Goal: Task Accomplishment & Management: Use online tool/utility

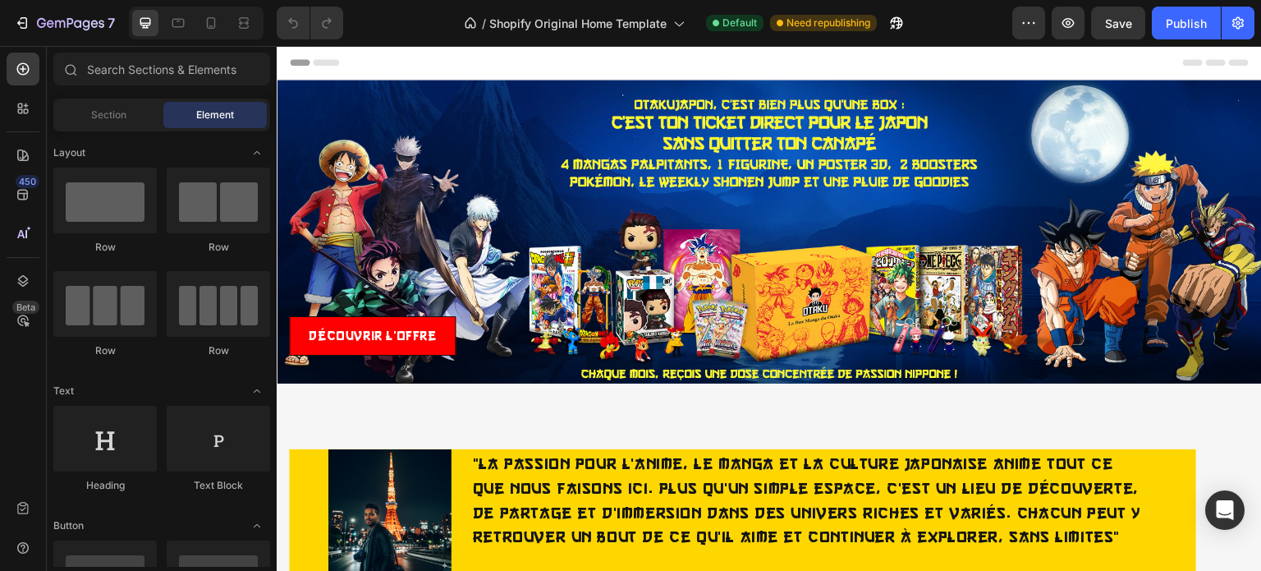
drag, startPoint x: 1261, startPoint y: 305, endPoint x: 1536, endPoint y: 80, distance: 355.9
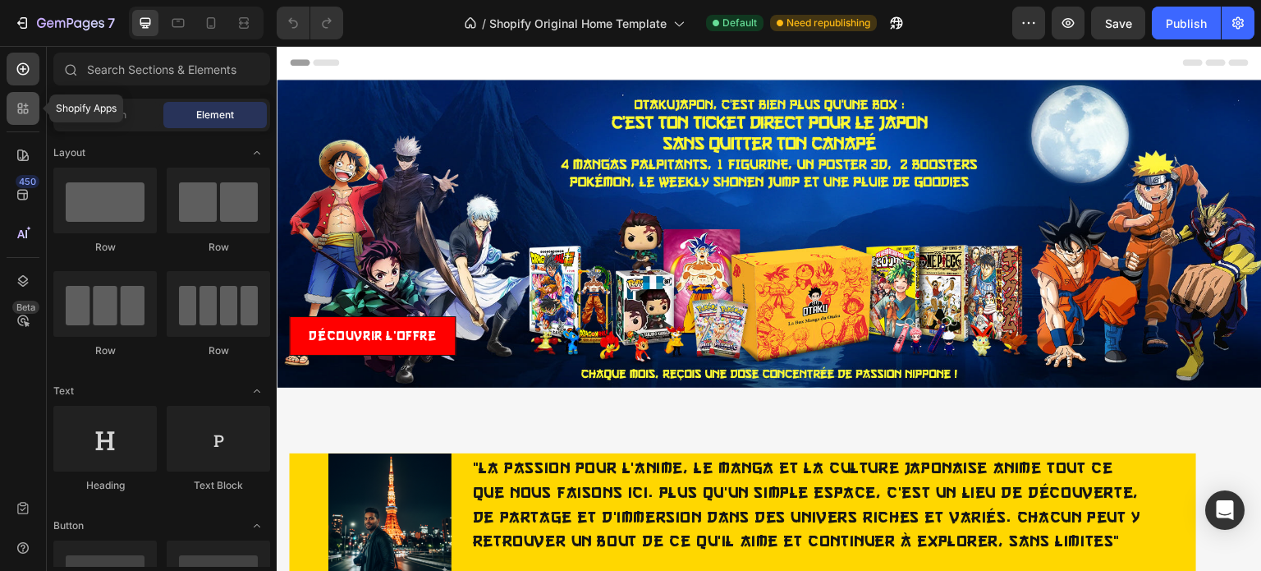
click at [29, 114] on icon at bounding box center [23, 108] width 16 height 16
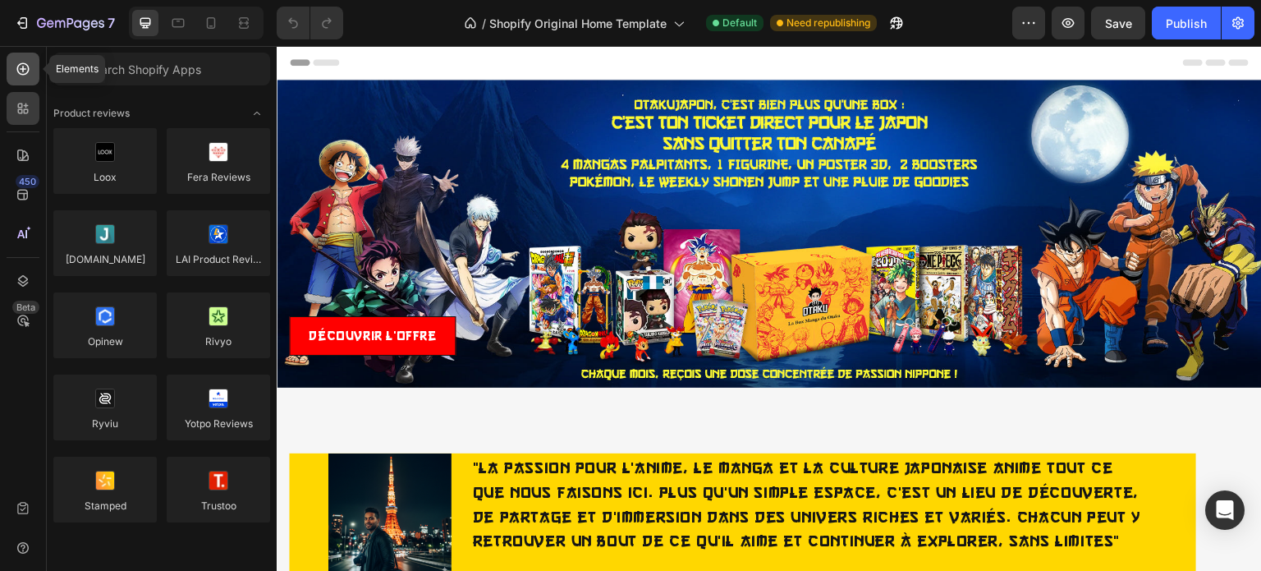
click at [18, 67] on icon at bounding box center [23, 69] width 16 height 16
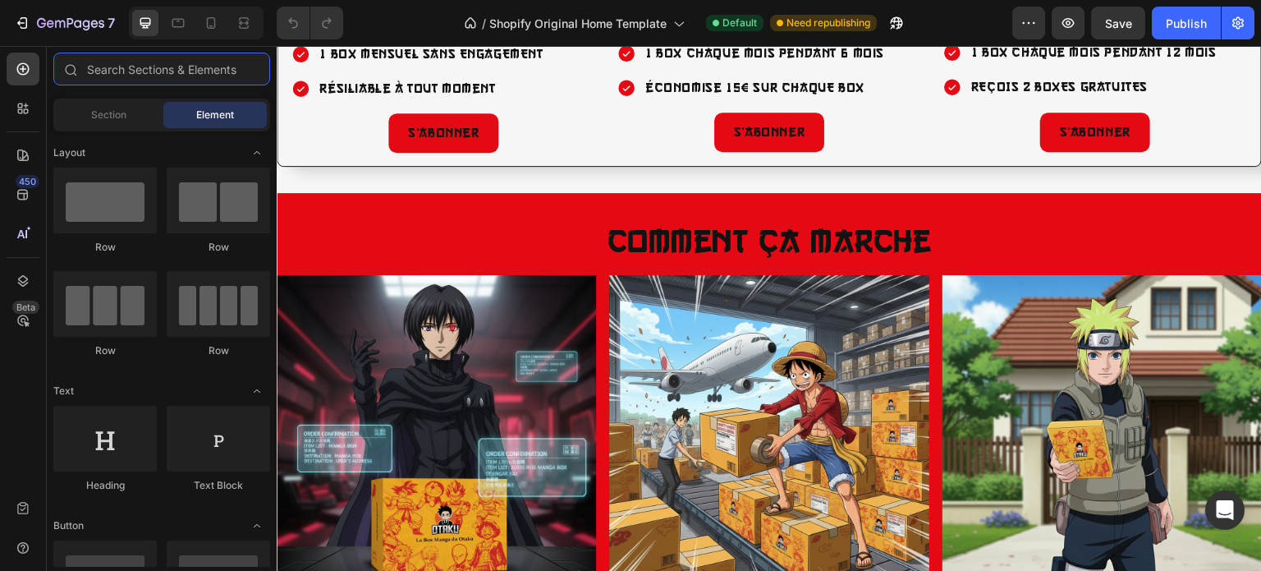
scroll to position [2267, 0]
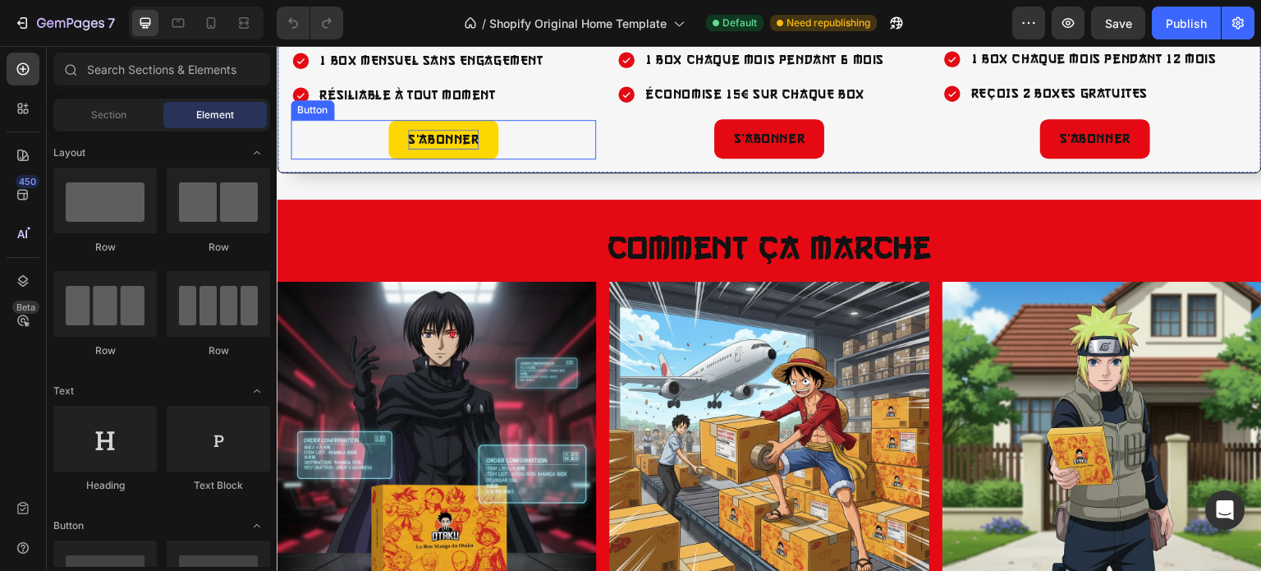
click at [436, 149] on p "S’abonner" at bounding box center [443, 140] width 71 height 20
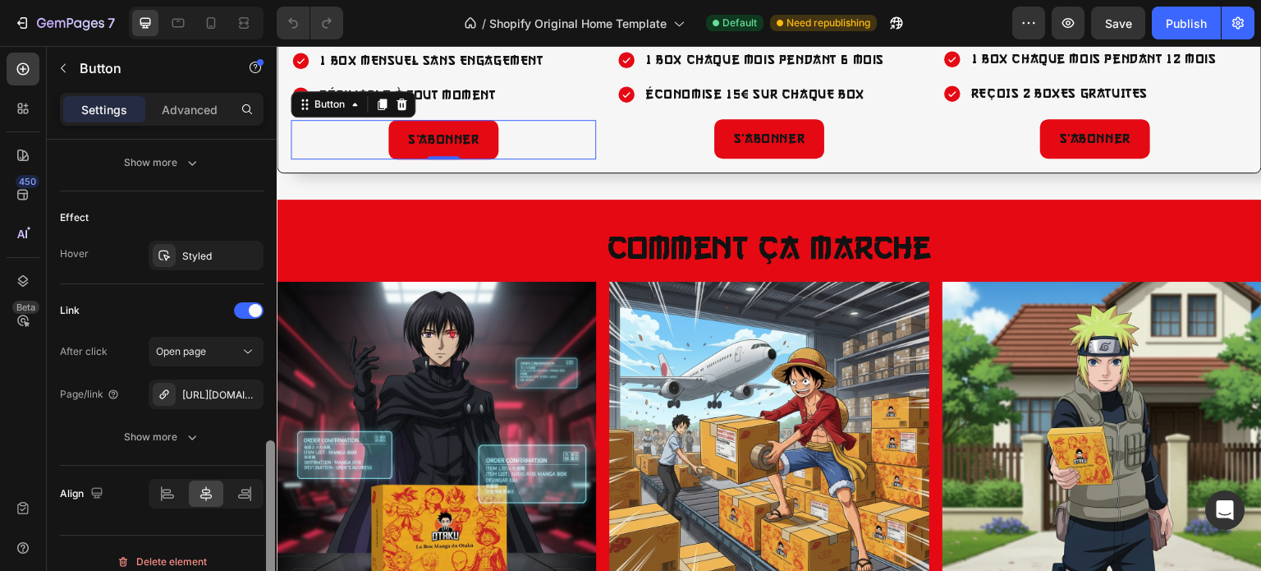
scroll to position [824, 0]
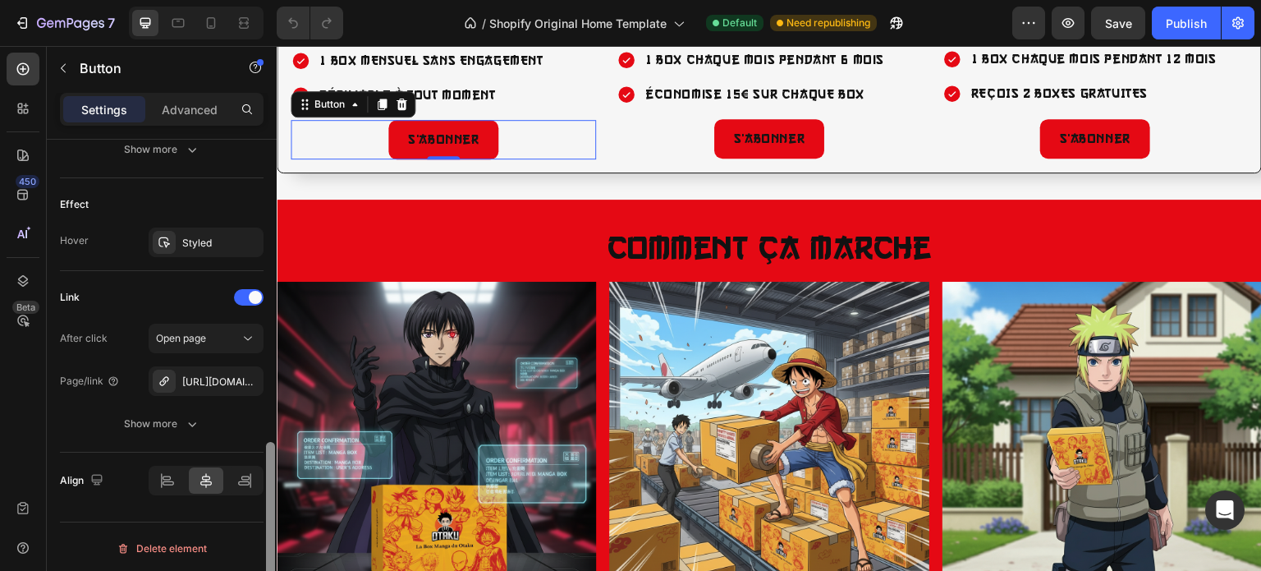
drag, startPoint x: 273, startPoint y: 155, endPoint x: 269, endPoint y: 482, distance: 326.9
click at [269, 482] on div at bounding box center [270, 529] width 9 height 175
click at [250, 340] on icon at bounding box center [248, 338] width 16 height 16
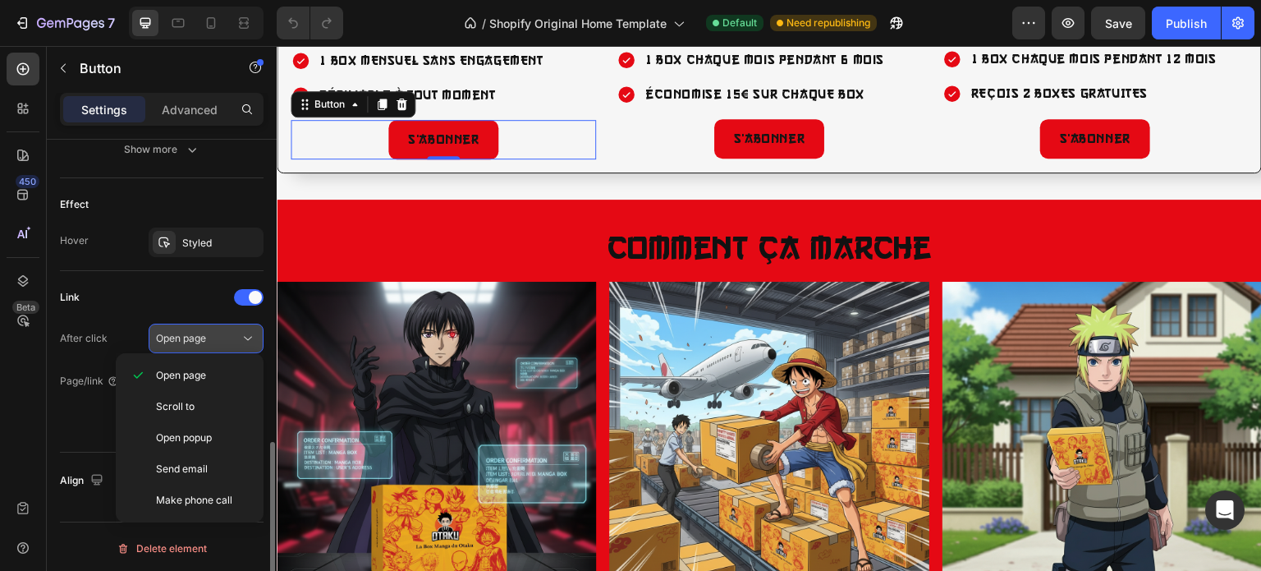
click at [250, 340] on icon at bounding box center [248, 338] width 16 height 16
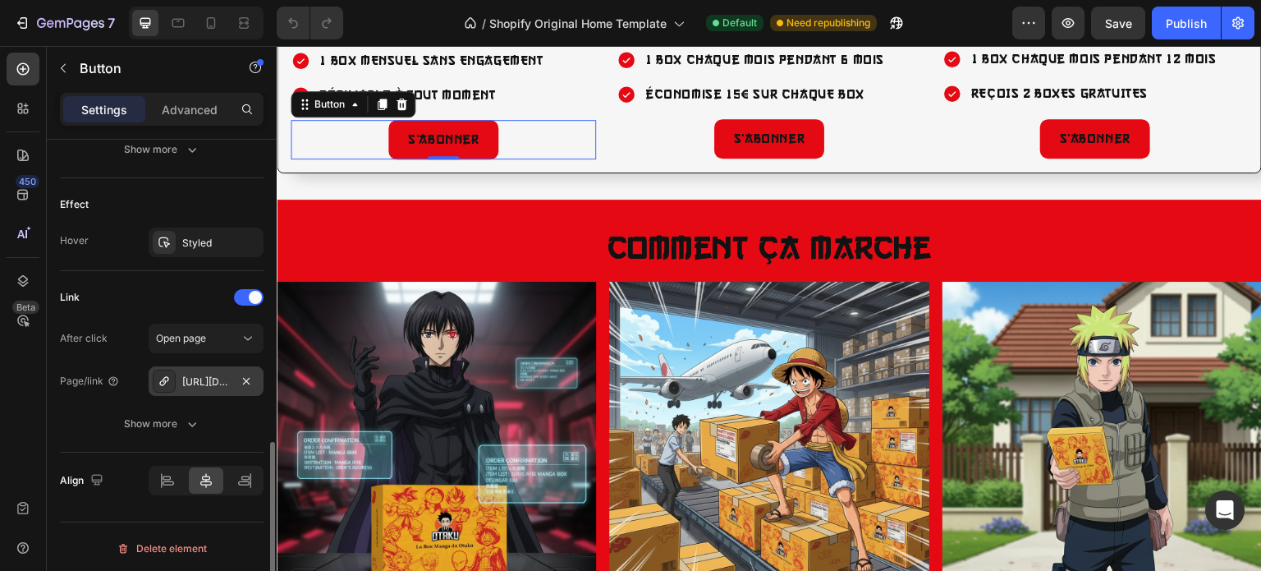
click at [200, 379] on div "[URL][DOMAIN_NAME]" at bounding box center [206, 381] width 48 height 15
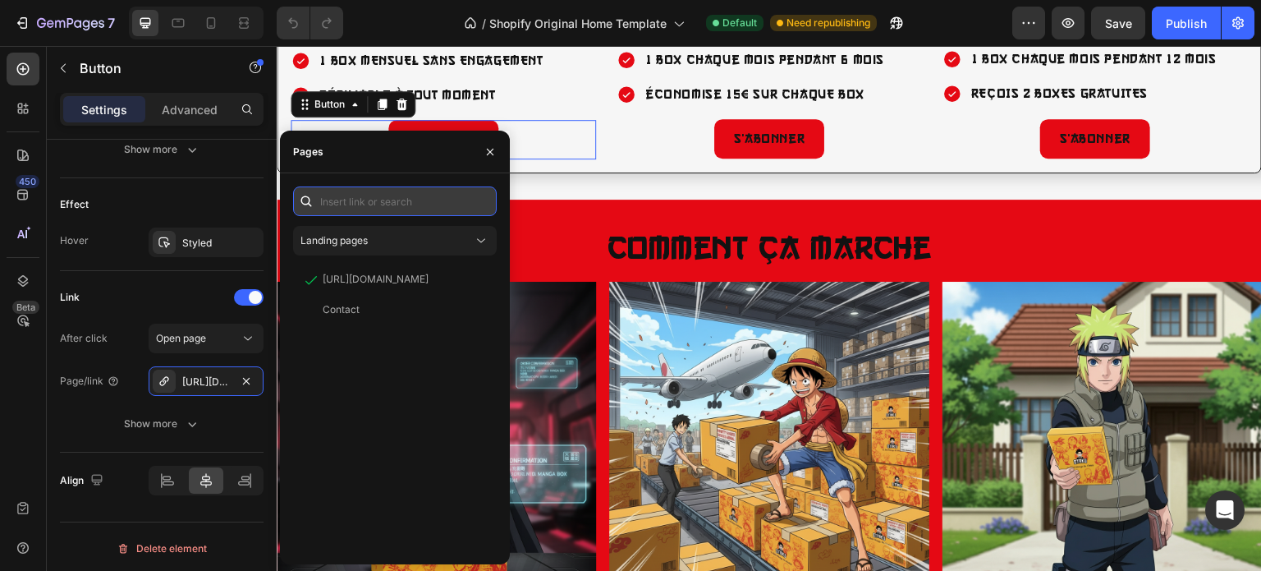
click at [394, 209] on input "text" at bounding box center [395, 201] width 204 height 30
paste input "[URL][DOMAIN_NAME]"
type input "[URL][DOMAIN_NAME]"
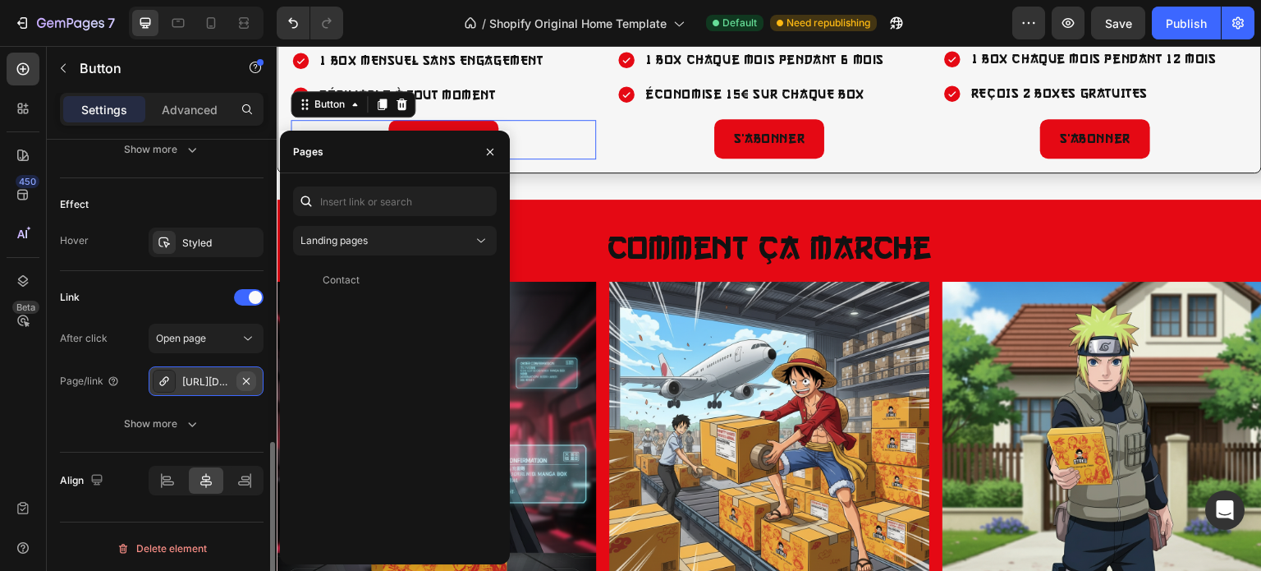
click at [241, 377] on icon "button" at bounding box center [246, 380] width 13 height 13
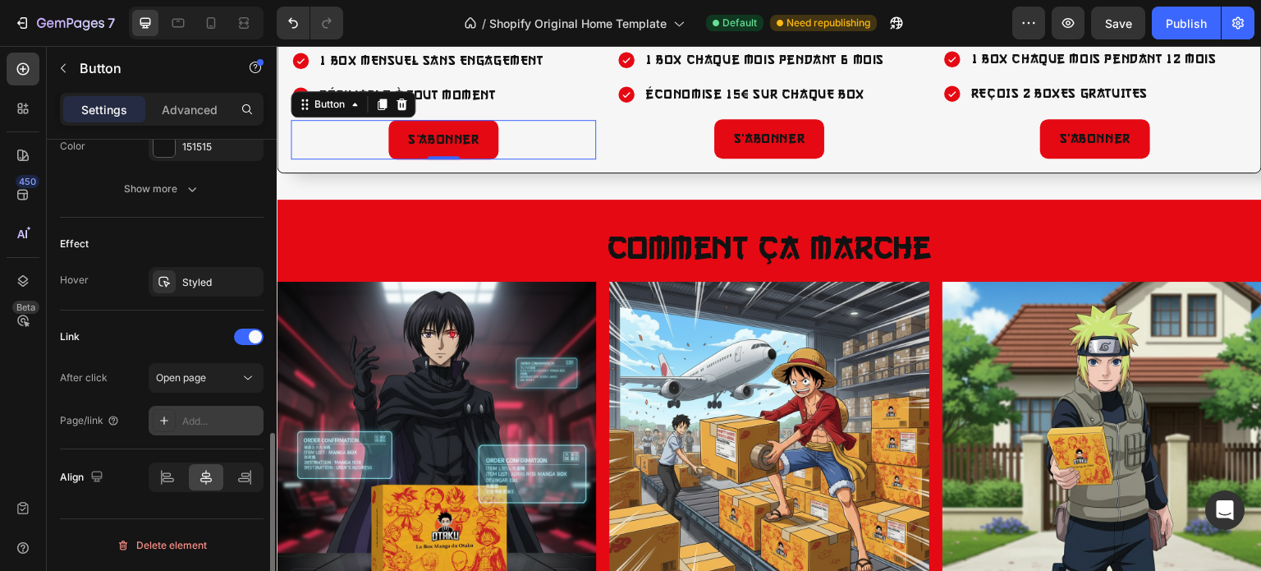
scroll to position [782, 0]
click at [208, 413] on div "Add..." at bounding box center [206, 424] width 115 height 30
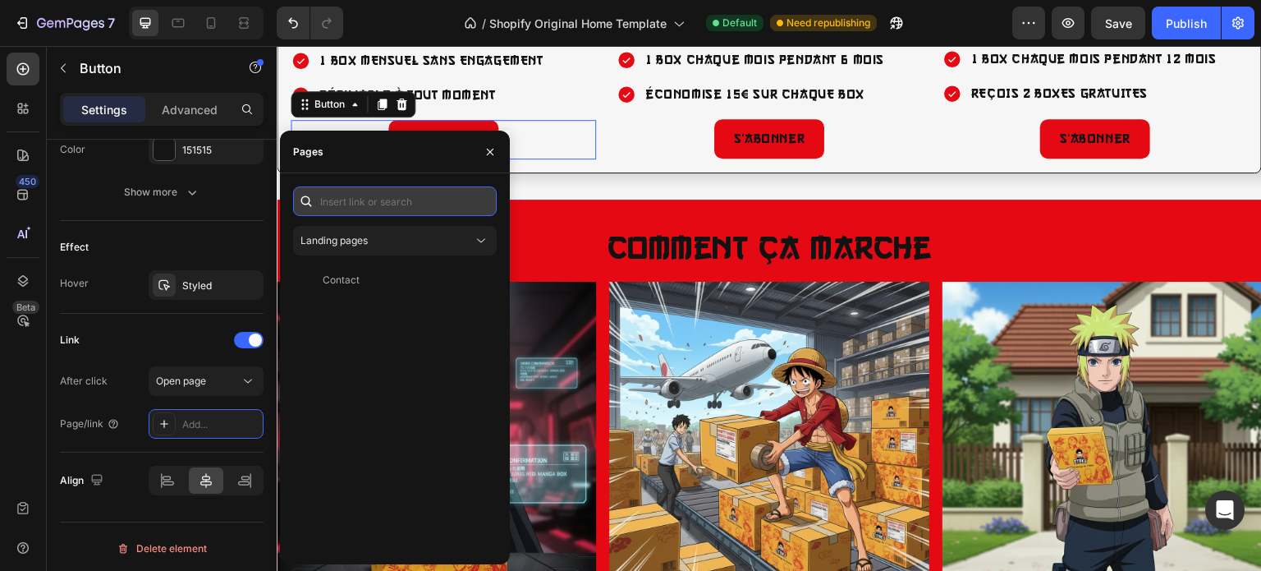
click at [396, 200] on input "text" at bounding box center [395, 201] width 204 height 30
paste input "[URL][DOMAIN_NAME]"
type input "[URL][DOMAIN_NAME]"
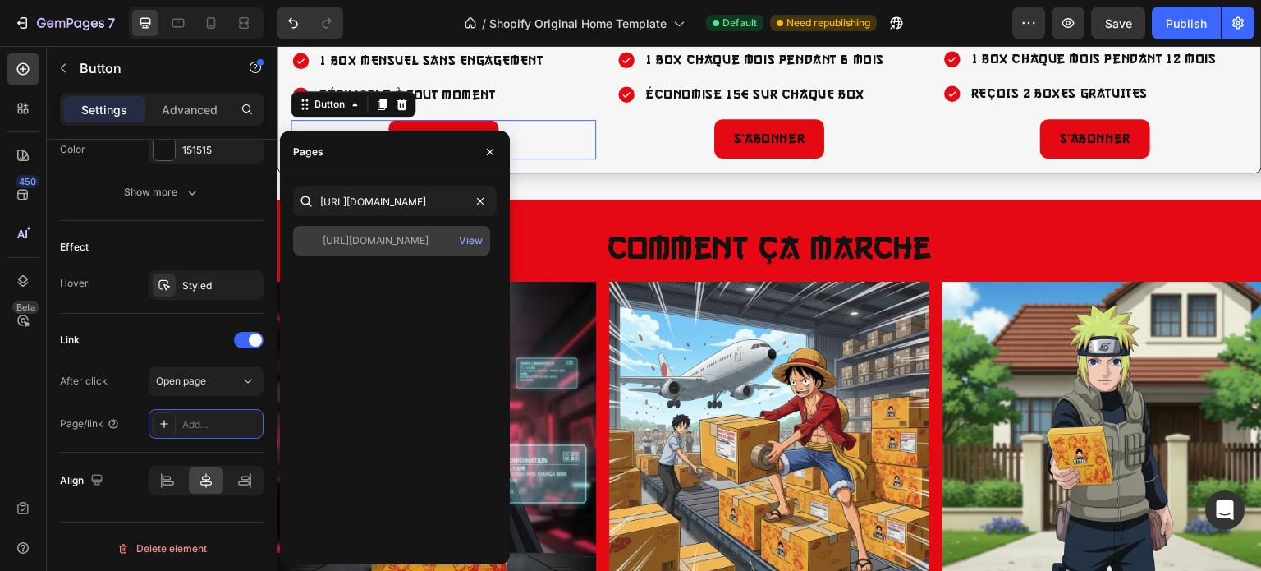
scroll to position [0, 0]
click at [406, 239] on div "[URL][DOMAIN_NAME]" at bounding box center [376, 240] width 106 height 15
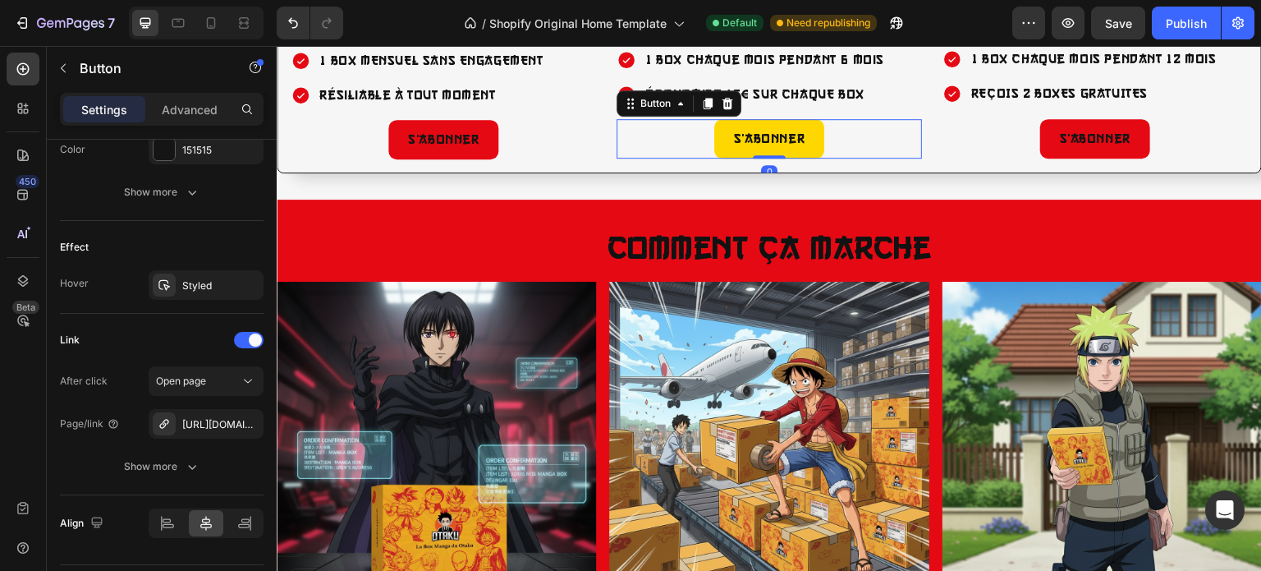
scroll to position [782, 0]
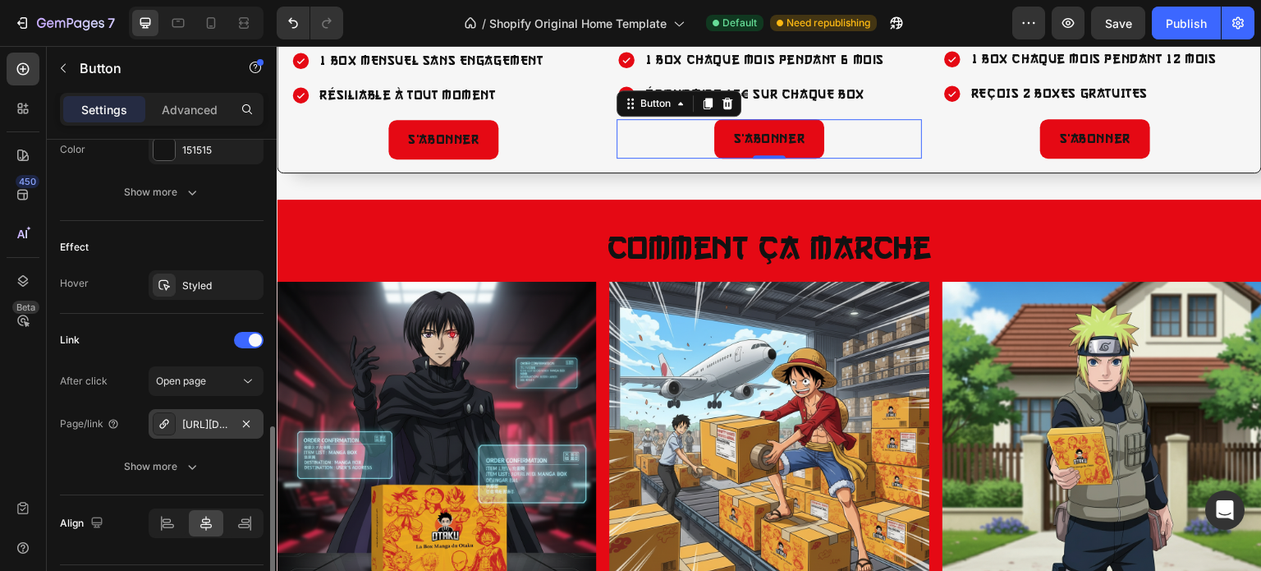
click at [197, 428] on div "[URL][DOMAIN_NAME]" at bounding box center [206, 424] width 48 height 15
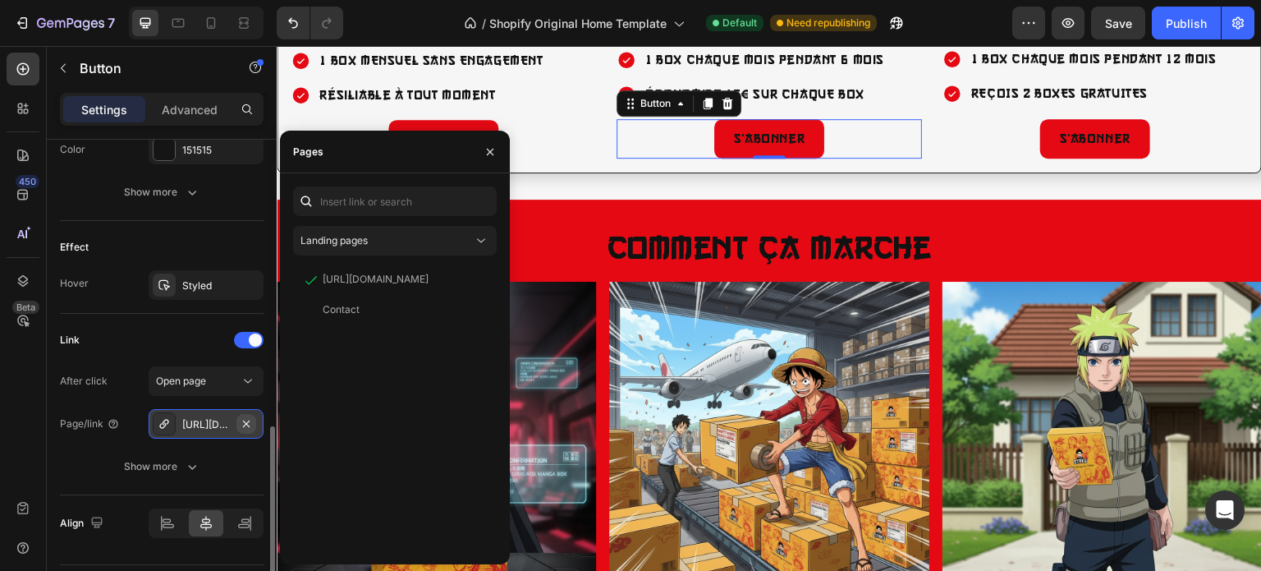
click at [251, 421] on icon "button" at bounding box center [246, 423] width 13 height 13
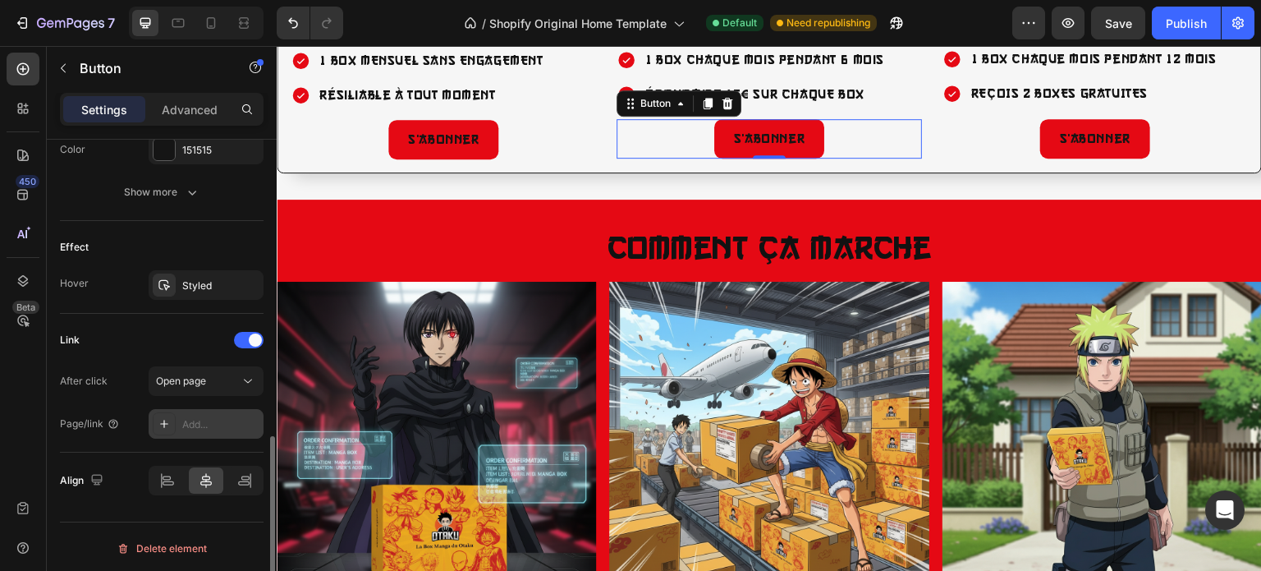
click at [204, 423] on div "Add..." at bounding box center [220, 424] width 77 height 15
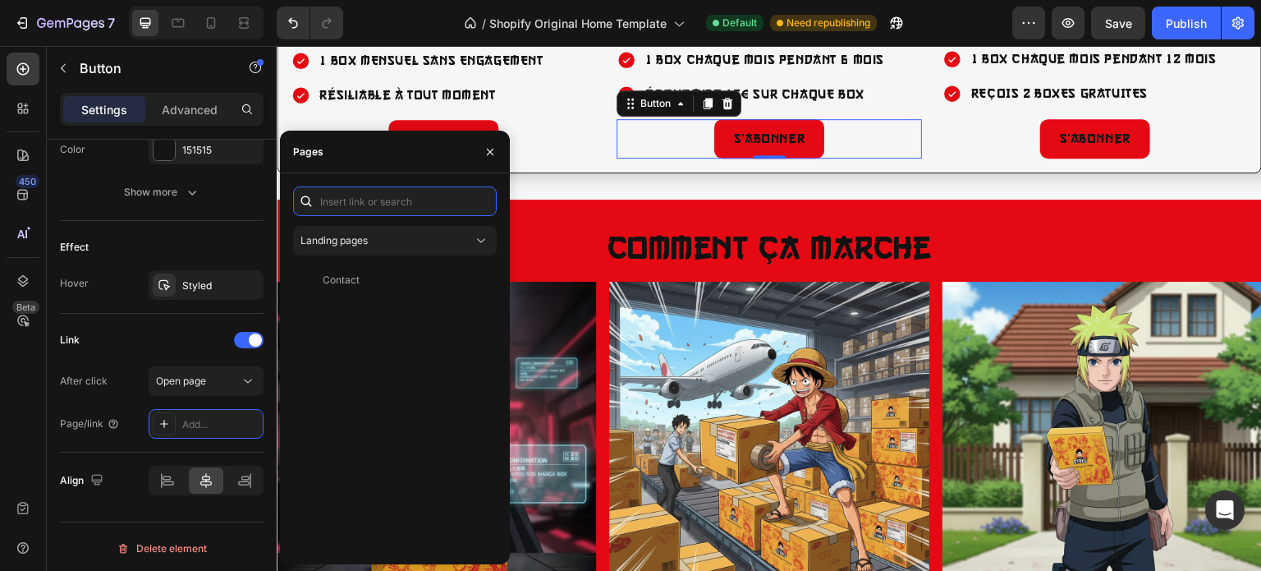
paste input "[URL][DOMAIN_NAME]"
type input "[URL][DOMAIN_NAME]"
click at [353, 243] on div "[URL][DOMAIN_NAME]" at bounding box center [376, 240] width 106 height 15
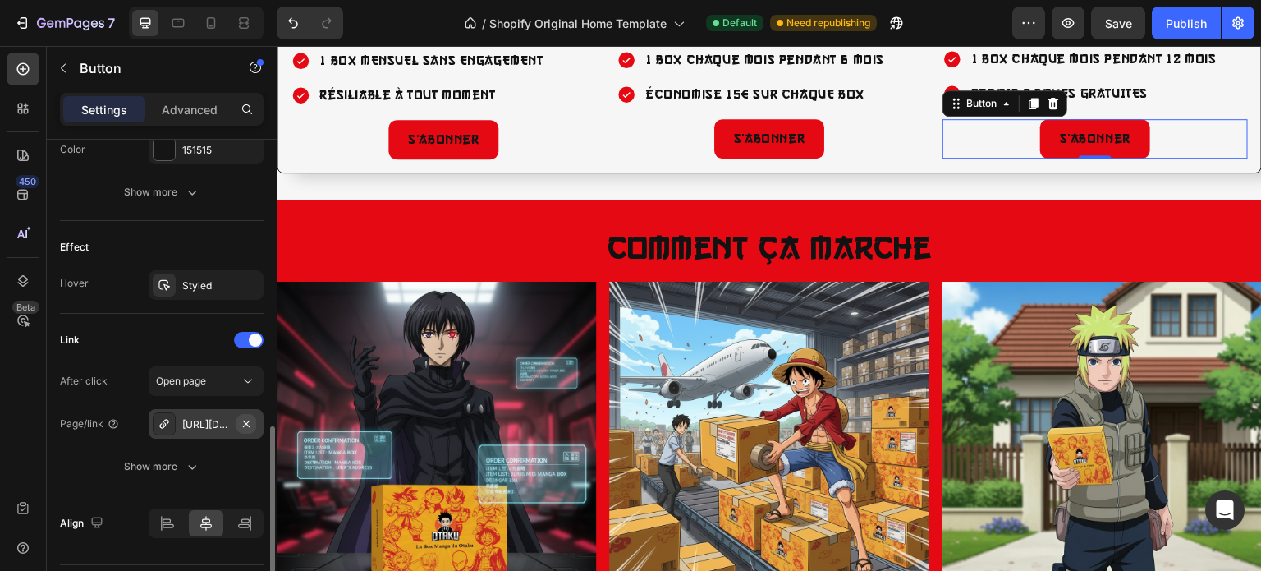
click at [241, 422] on icon "button" at bounding box center [246, 423] width 13 height 13
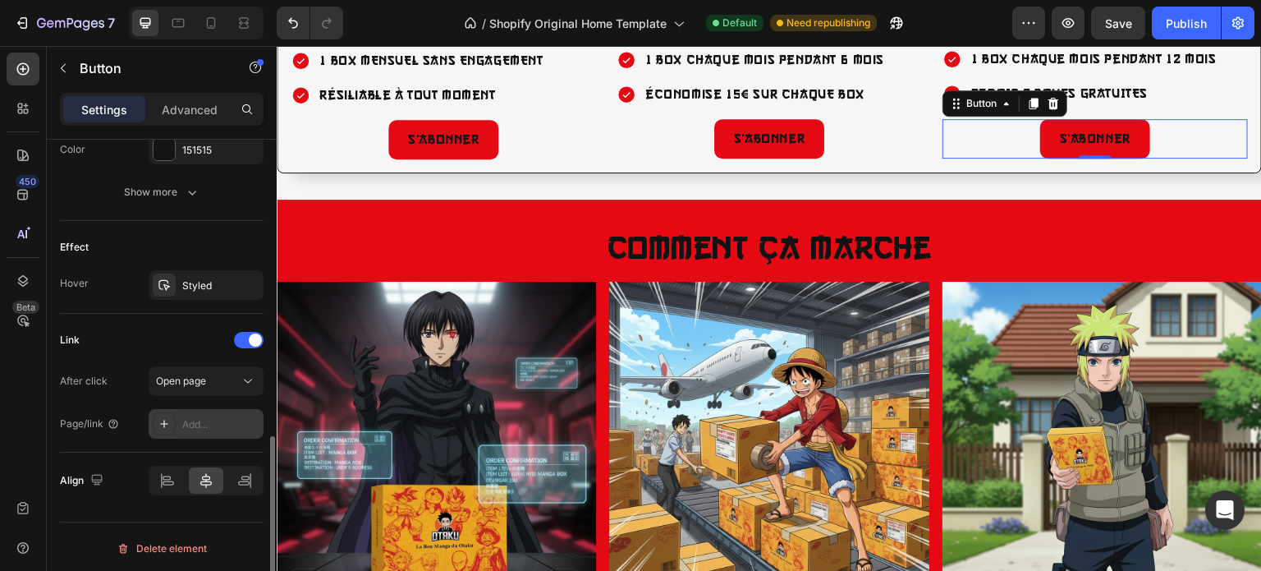
click at [210, 420] on div "Add..." at bounding box center [220, 424] width 77 height 15
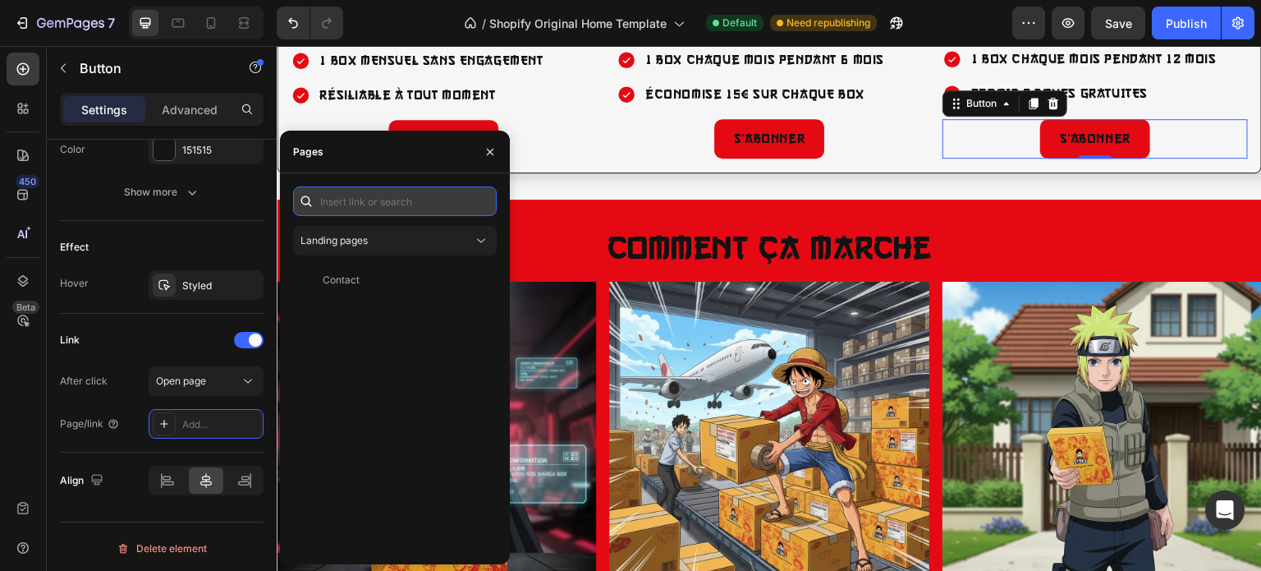
click at [370, 192] on input "text" at bounding box center [395, 201] width 204 height 30
paste input "[URL][DOMAIN_NAME]"
type input "[URL][DOMAIN_NAME]"
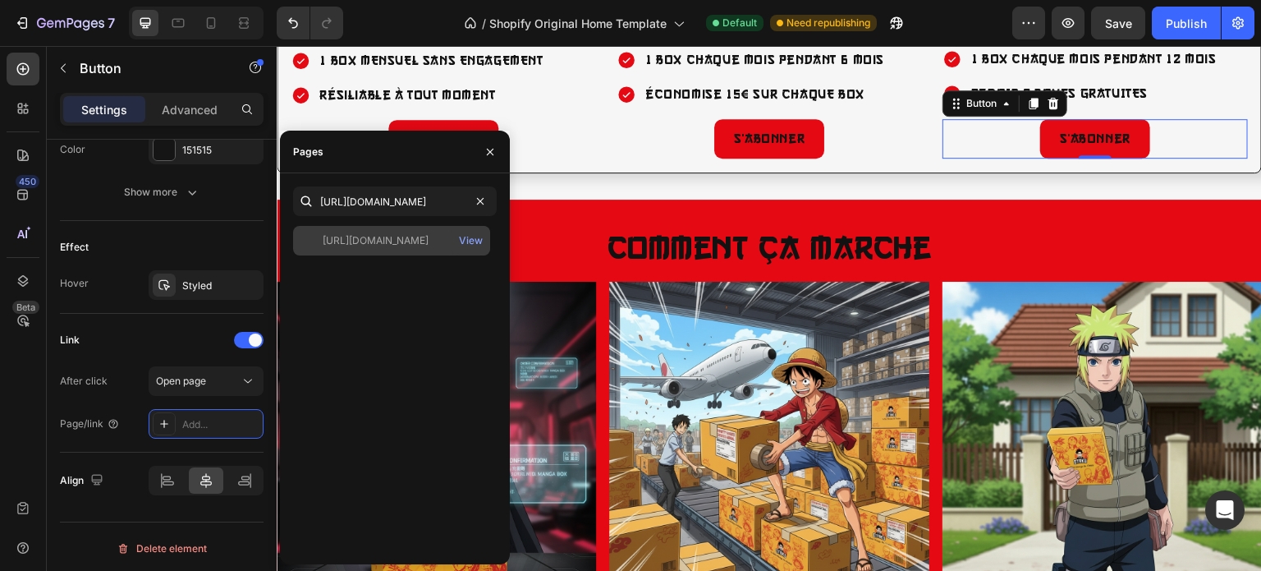
scroll to position [0, 0]
click at [388, 242] on div "[URL][DOMAIN_NAME]" at bounding box center [376, 240] width 106 height 15
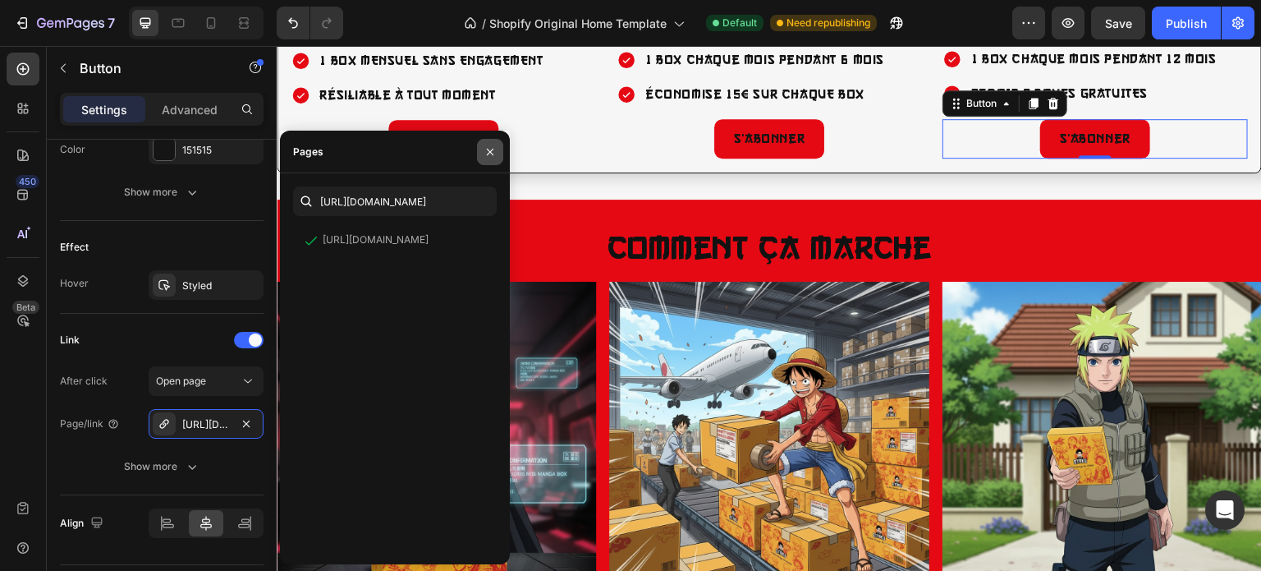
click at [485, 152] on icon "button" at bounding box center [490, 151] width 13 height 13
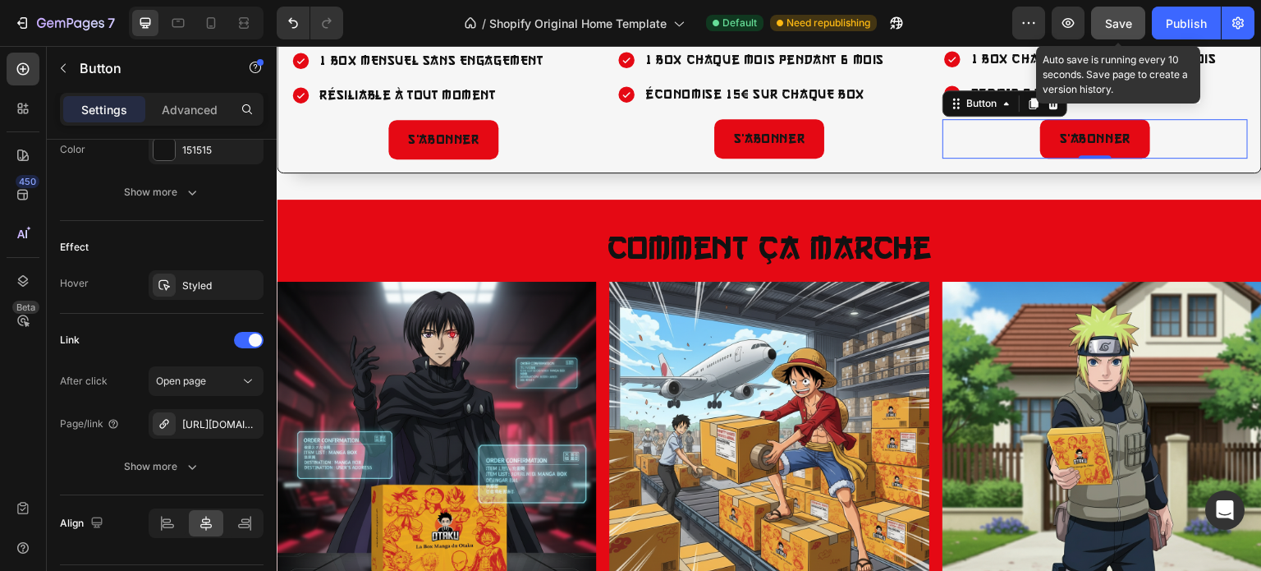
click at [1110, 25] on span "Save" at bounding box center [1118, 23] width 27 height 14
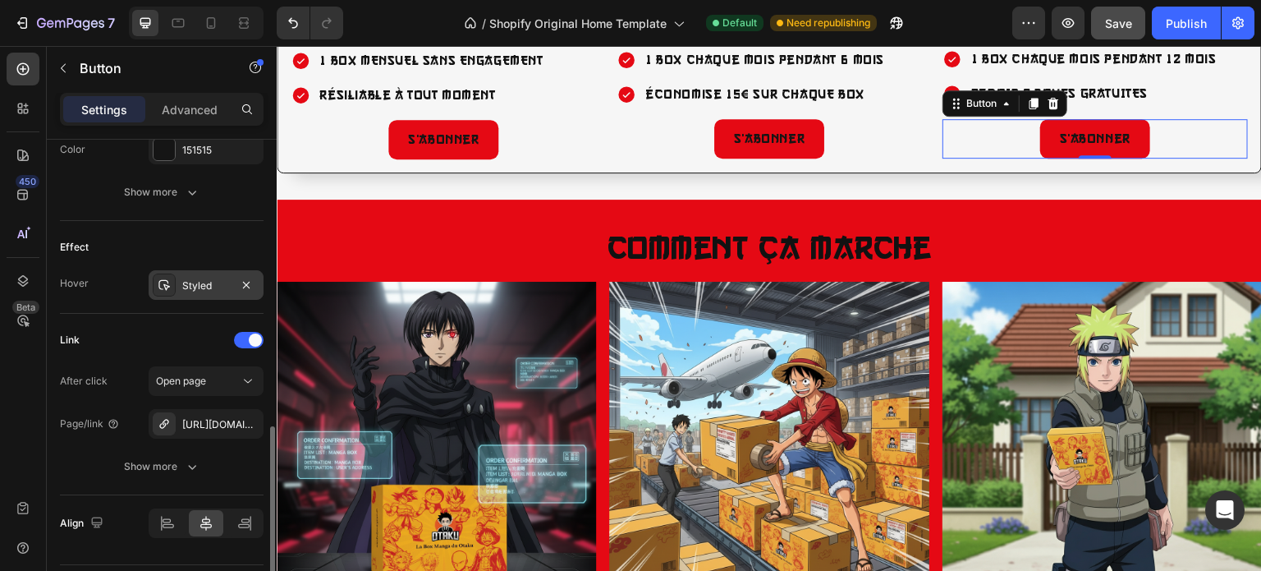
click at [208, 278] on div "Styled" at bounding box center [206, 285] width 48 height 15
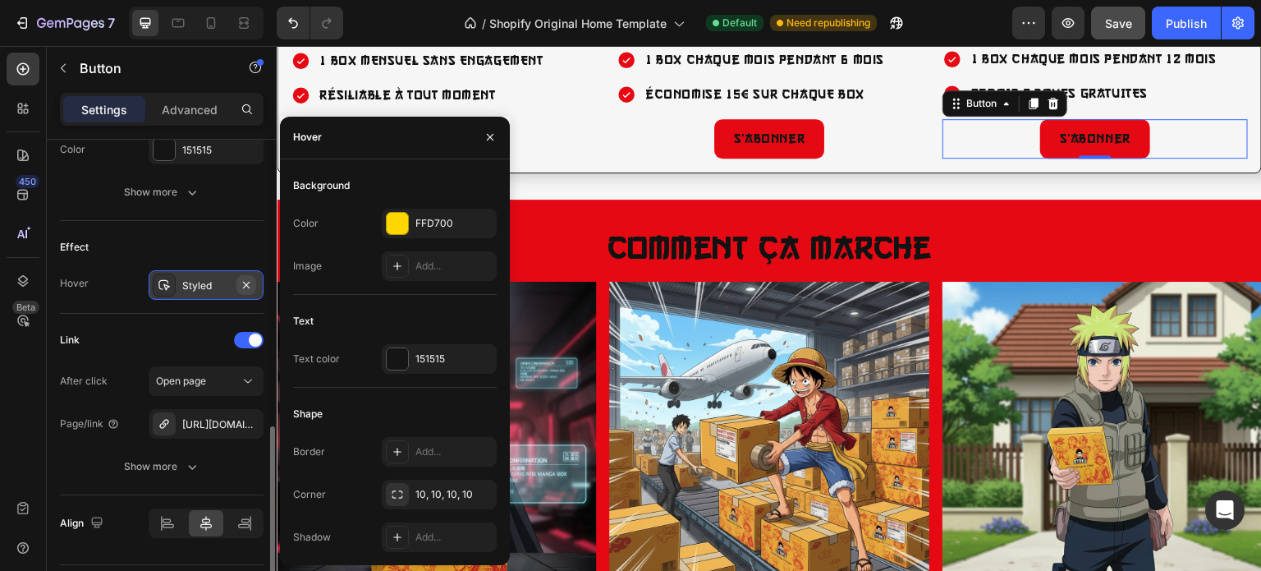
drag, startPoint x: 2, startPoint y: 220, endPoint x: 250, endPoint y: 282, distance: 256.5
click at [250, 282] on icon "button" at bounding box center [246, 284] width 13 height 13
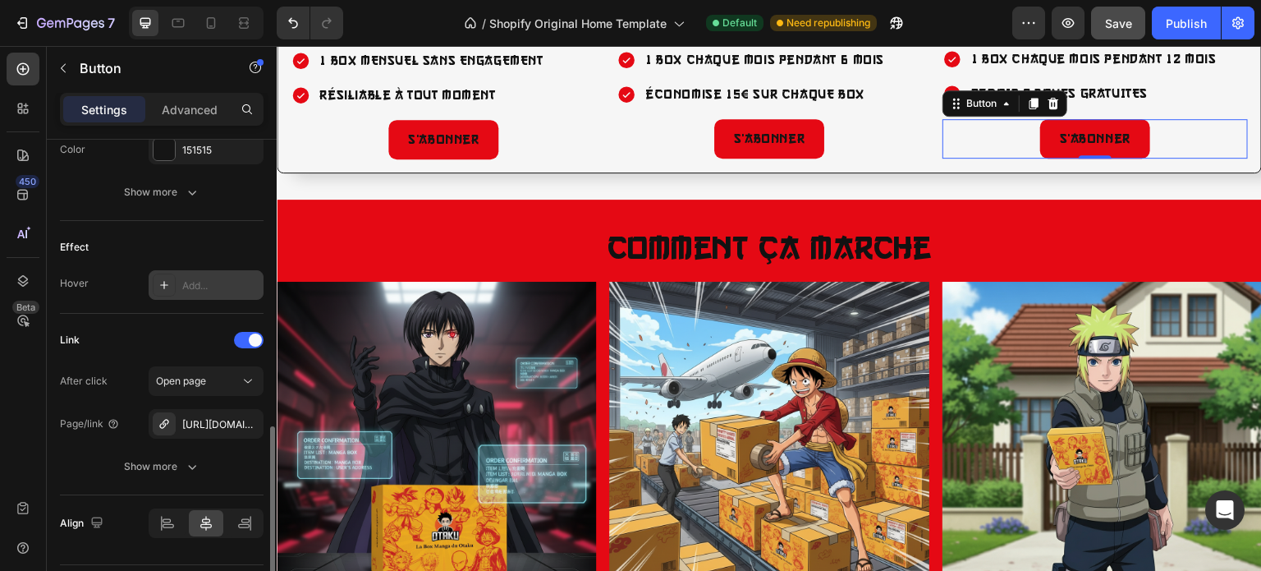
click at [208, 278] on div "Add..." at bounding box center [220, 285] width 77 height 15
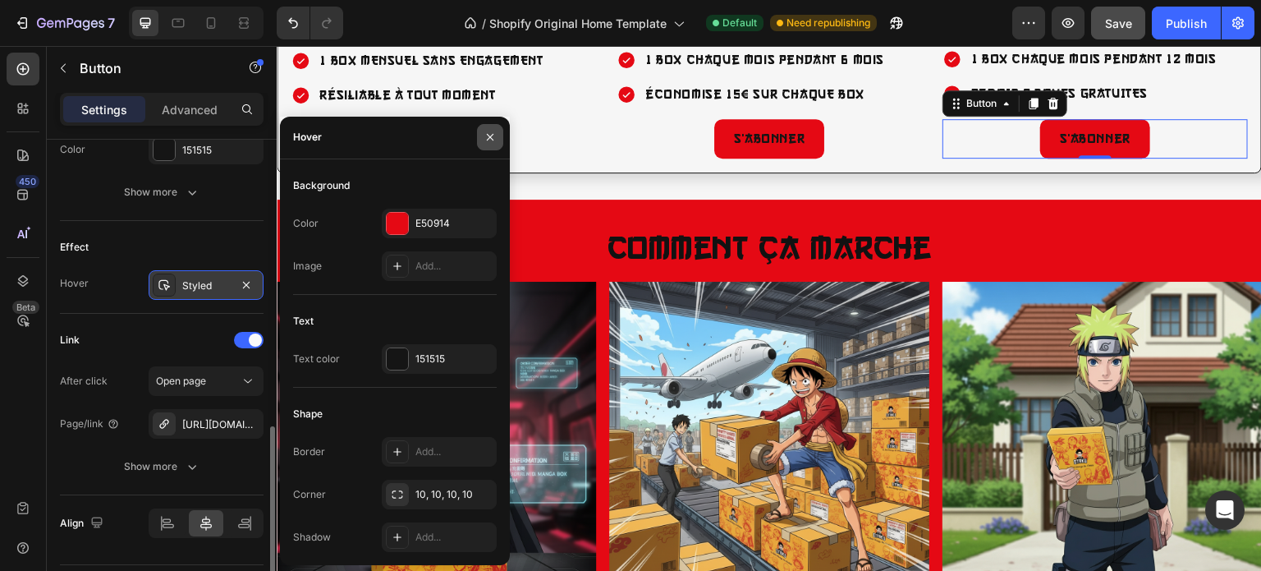
click at [494, 131] on icon "button" at bounding box center [490, 137] width 13 height 13
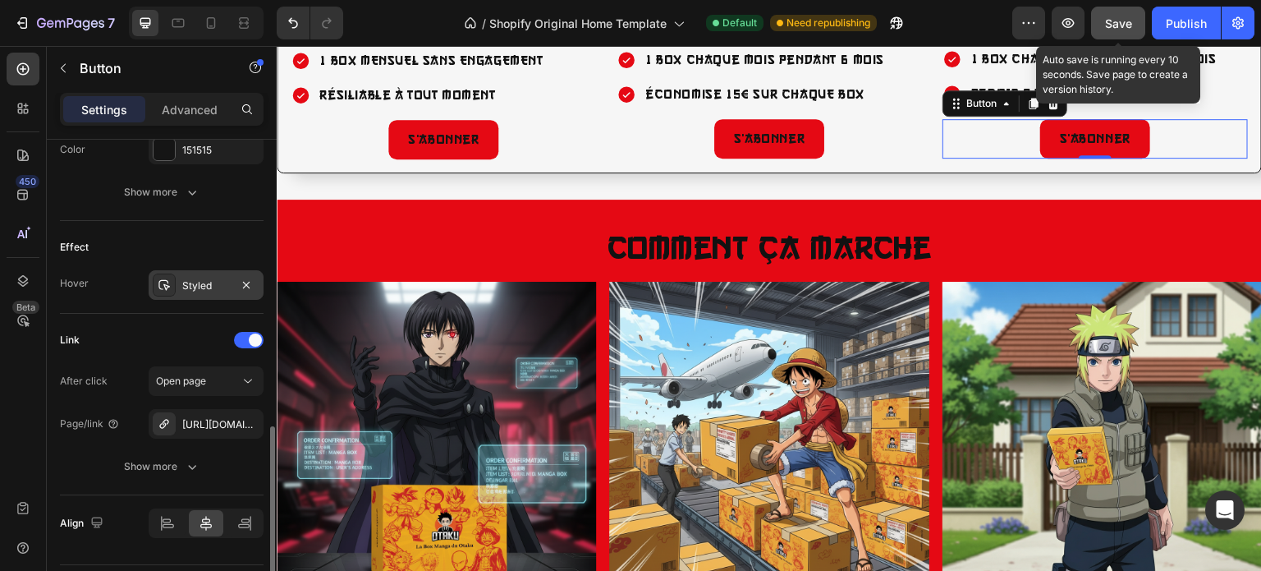
click at [1115, 24] on span "Save" at bounding box center [1118, 23] width 27 height 14
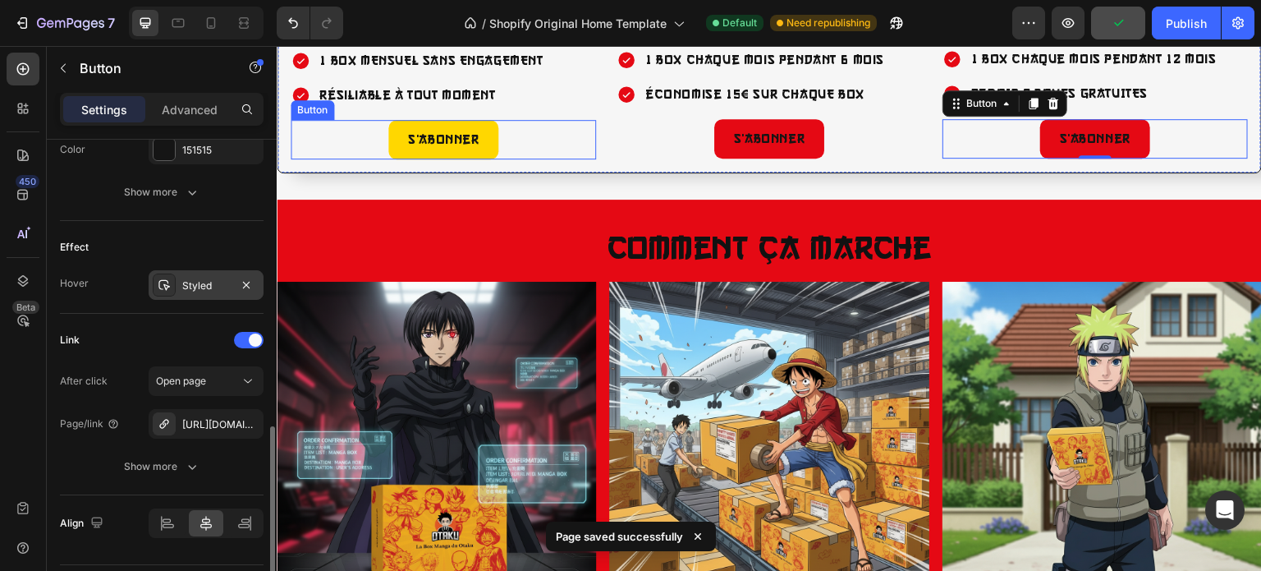
click at [403, 159] on link "S’abonner" at bounding box center [443, 139] width 110 height 39
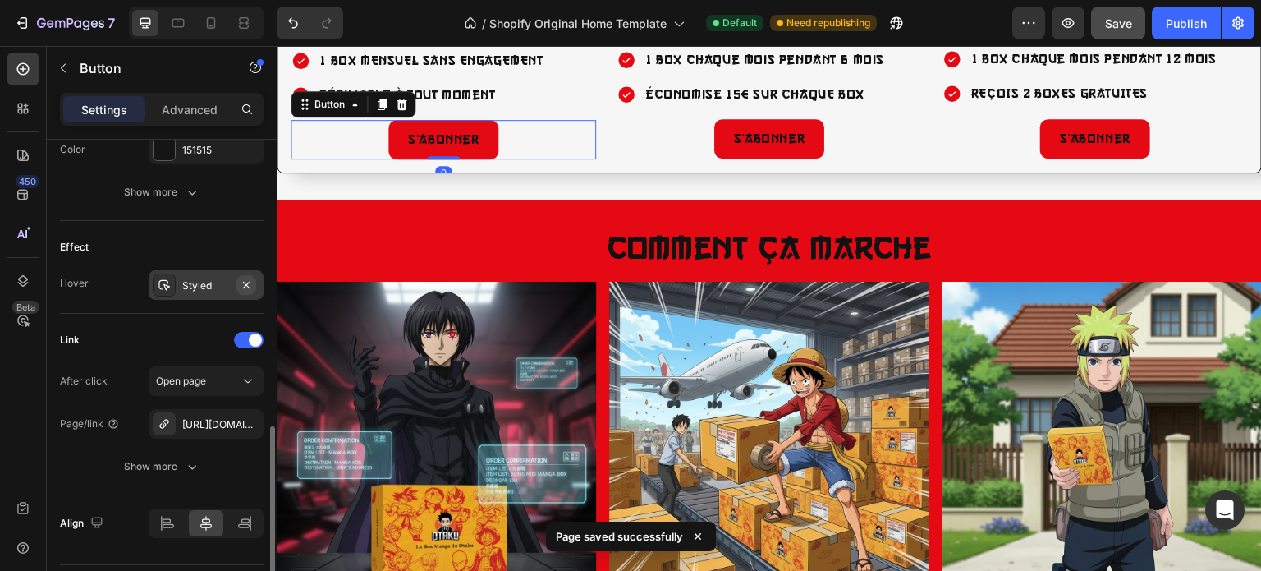
click at [245, 282] on icon "button" at bounding box center [246, 284] width 13 height 13
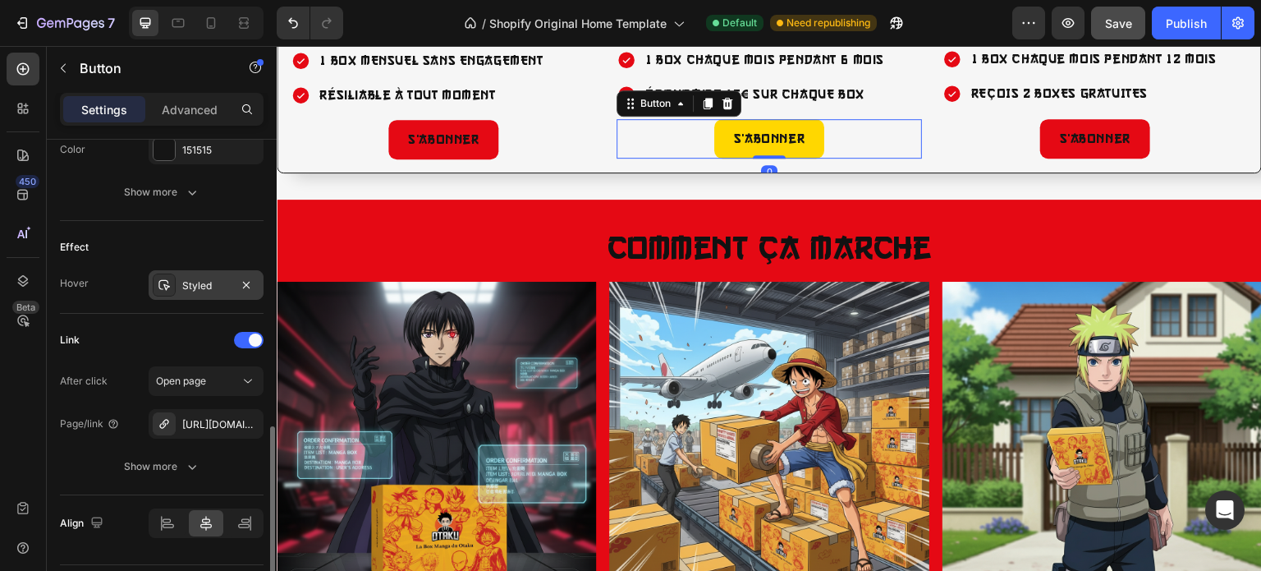
click at [714, 158] on link "S’abonner" at bounding box center [769, 138] width 110 height 39
click at [249, 282] on icon "button" at bounding box center [246, 284] width 13 height 13
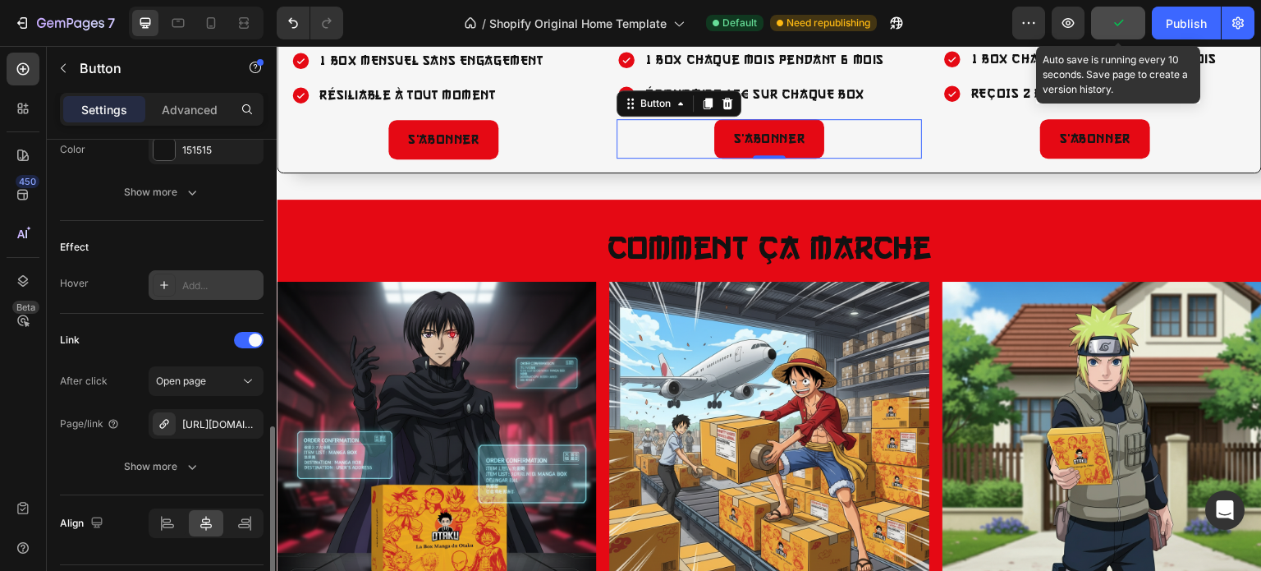
click at [1118, 22] on icon "button" at bounding box center [1118, 23] width 16 height 16
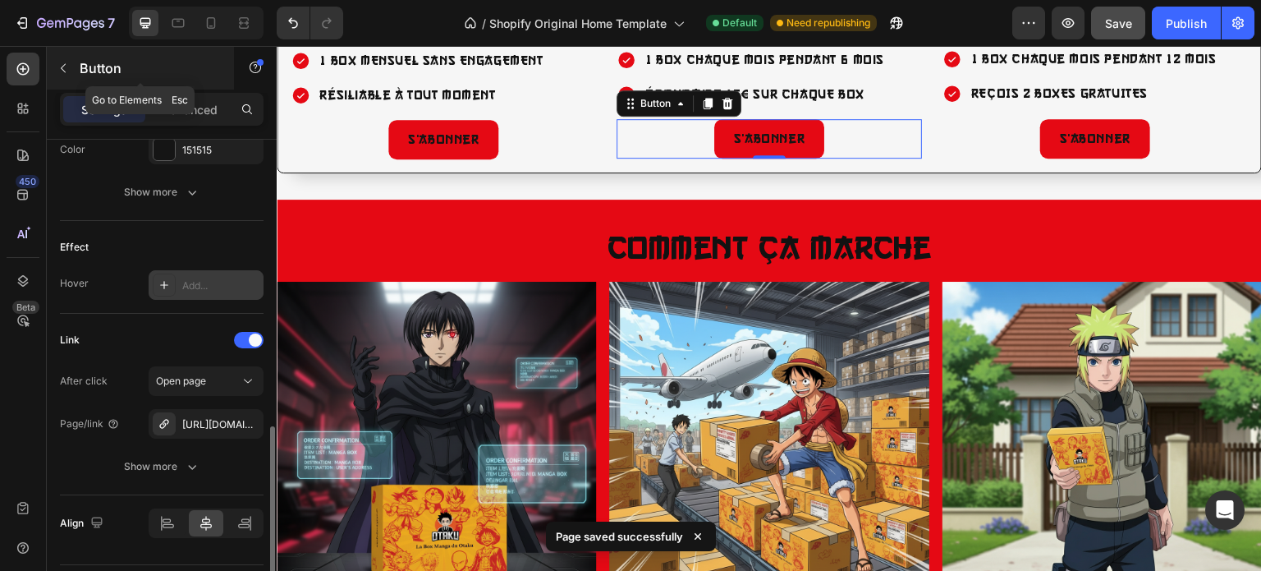
click at [57, 66] on icon "button" at bounding box center [63, 68] width 13 height 13
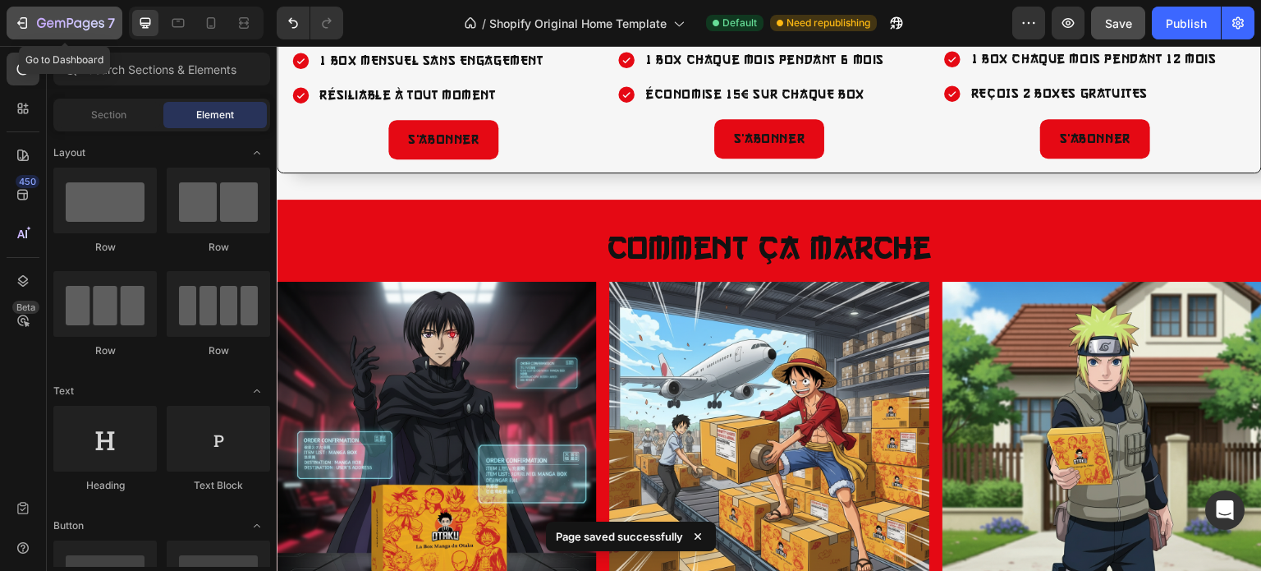
click at [23, 17] on icon "button" at bounding box center [24, 22] width 7 height 11
